Goal: Task Accomplishment & Management: Complete application form

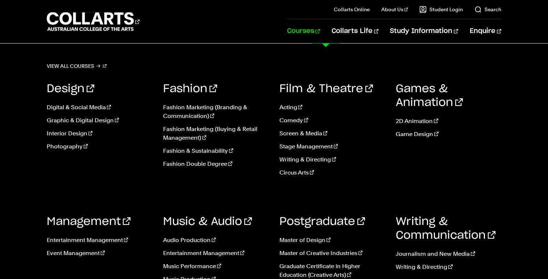
scroll to position [76, 0]
click at [70, 132] on link "Interior Design" at bounding box center [99, 133] width 105 height 9
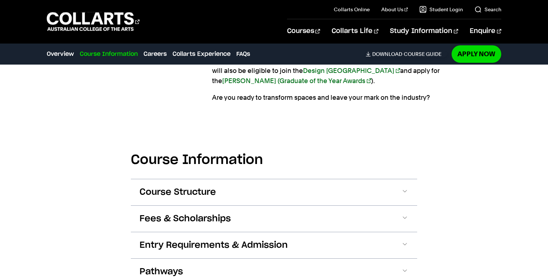
scroll to position [768, 0]
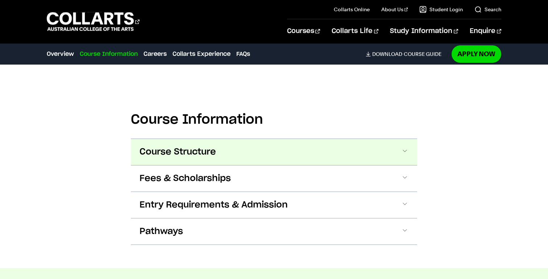
click at [216, 151] on span "Course Structure" at bounding box center [178, 152] width 76 height 12
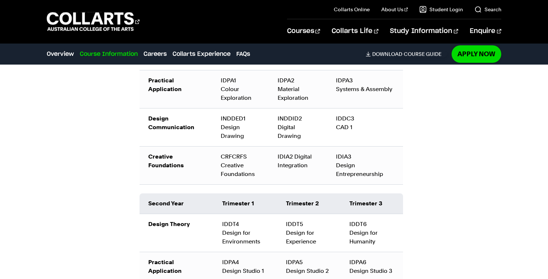
scroll to position [1009, 0]
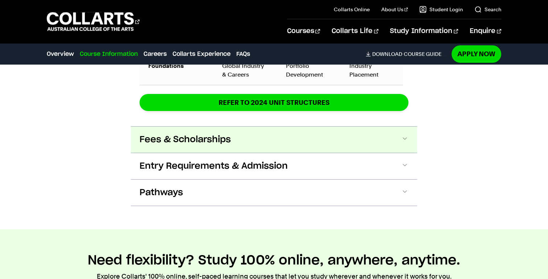
click at [405, 137] on span at bounding box center [404, 139] width 7 height 9
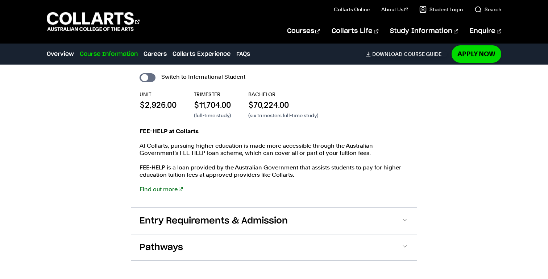
scroll to position [1387, 0]
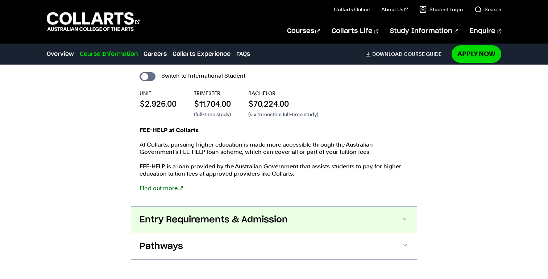
click at [406, 215] on span at bounding box center [404, 219] width 7 height 9
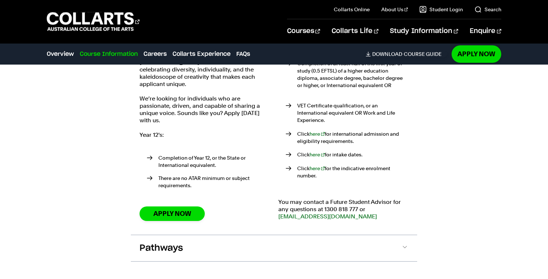
scroll to position [1593, 0]
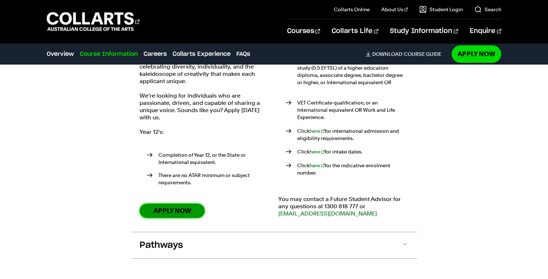
click at [179, 203] on link "Apply Now" at bounding box center [172, 210] width 65 height 14
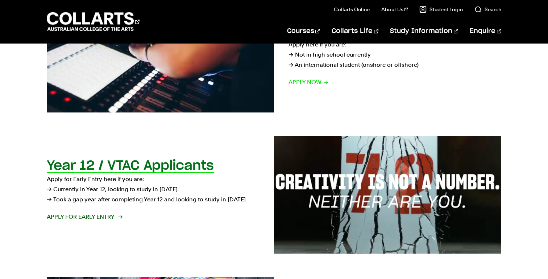
scroll to position [185, 0]
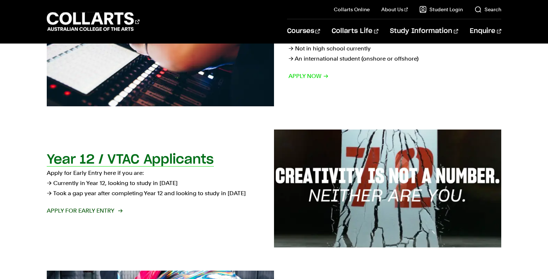
click at [101, 208] on span "Apply for Early Entry" at bounding box center [84, 210] width 75 height 10
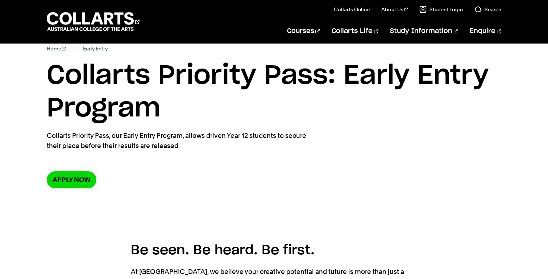
scroll to position [18, 0]
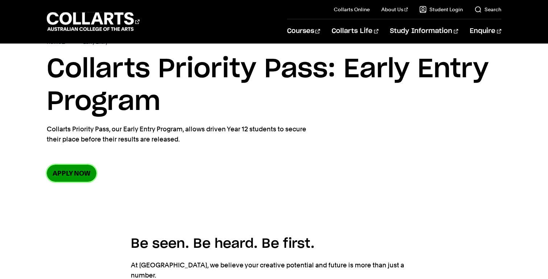
click at [75, 171] on link "Apply now" at bounding box center [72, 173] width 50 height 17
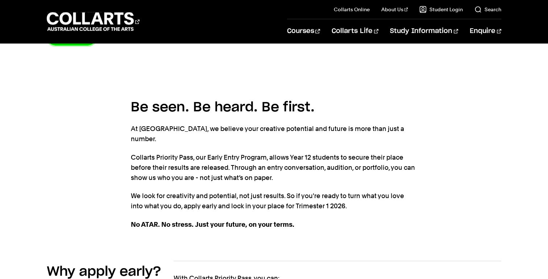
scroll to position [0, 0]
